Goal: Information Seeking & Learning: Learn about a topic

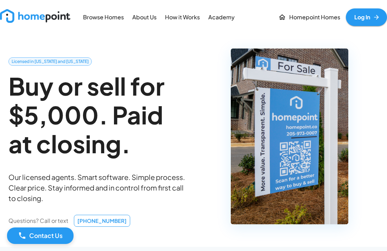
click at [146, 17] on p "About Us" at bounding box center [144, 17] width 24 height 8
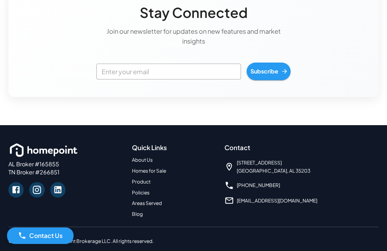
scroll to position [908, 0]
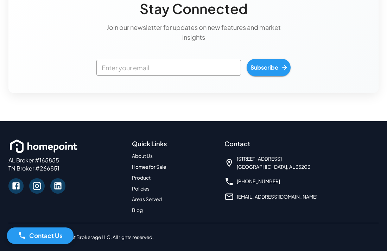
click at [143, 166] on link "Homes for Sale" at bounding box center [149, 167] width 34 height 6
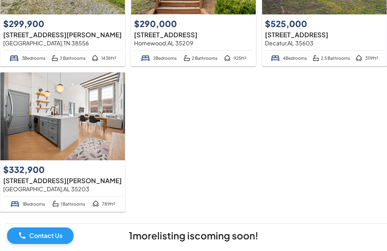
scroll to position [134, 0]
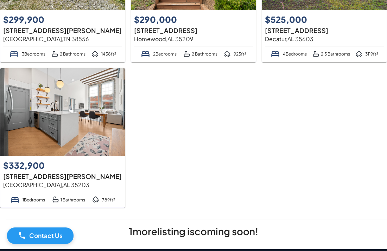
click at [44, 125] on img at bounding box center [62, 112] width 124 height 88
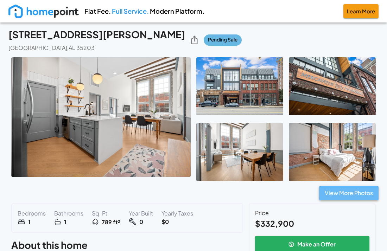
click at [350, 193] on button "View More Photos" at bounding box center [348, 193] width 59 height 14
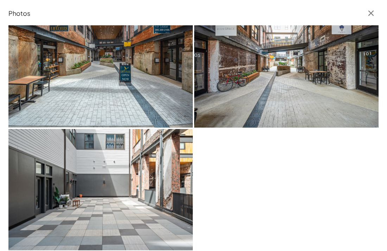
scroll to position [4265, 0]
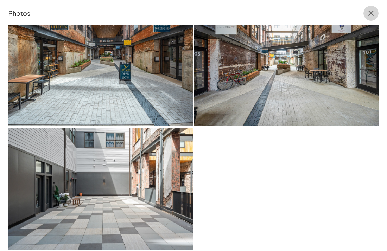
click at [371, 13] on icon "button" at bounding box center [371, 14] width 6 height 6
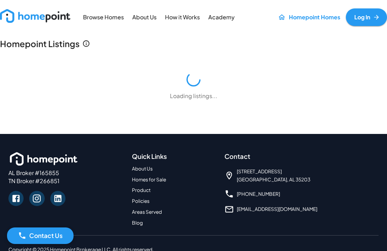
scroll to position [20, 0]
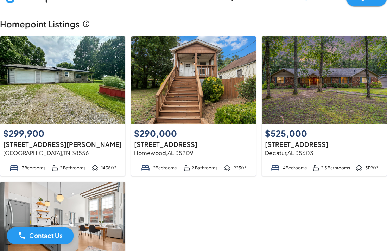
click at [186, 82] on img at bounding box center [193, 80] width 124 height 88
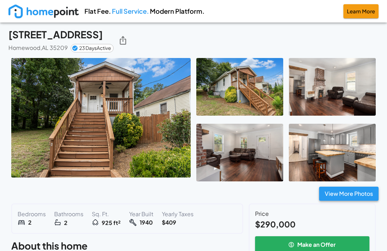
click at [350, 194] on button "View More Photos" at bounding box center [348, 194] width 59 height 14
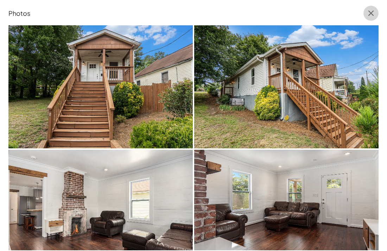
click at [370, 14] on icon "button" at bounding box center [370, 12] width 9 height 9
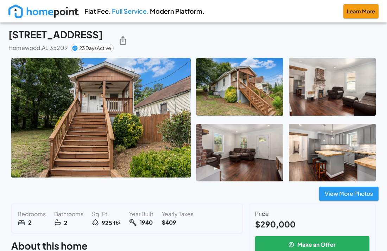
scroll to position [20, 0]
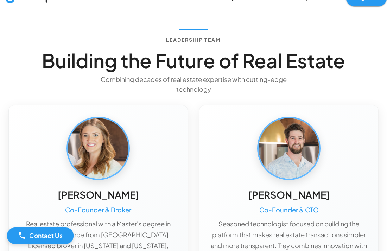
scroll to position [908, 0]
